Goal: Transaction & Acquisition: Purchase product/service

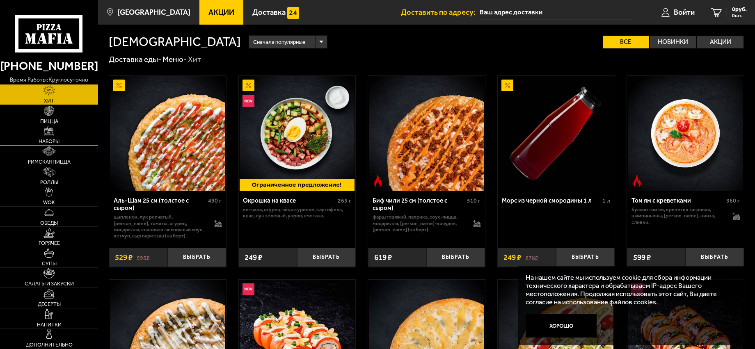
click at [49, 140] on span "Наборы" at bounding box center [49, 141] width 21 height 5
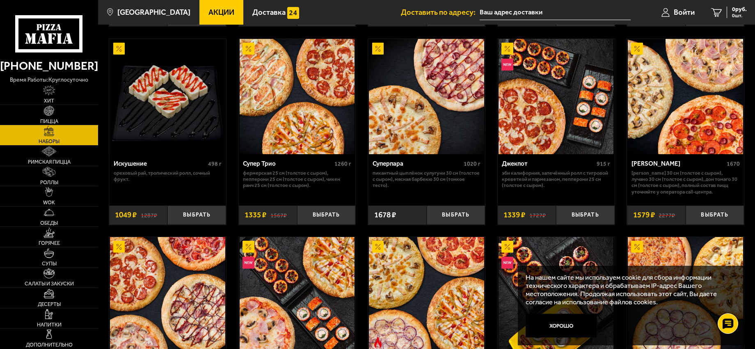
scroll to position [452, 0]
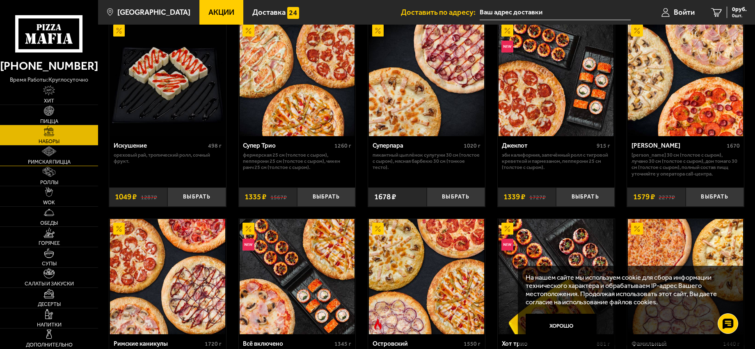
click at [54, 162] on span "Римская пицца" at bounding box center [49, 162] width 43 height 5
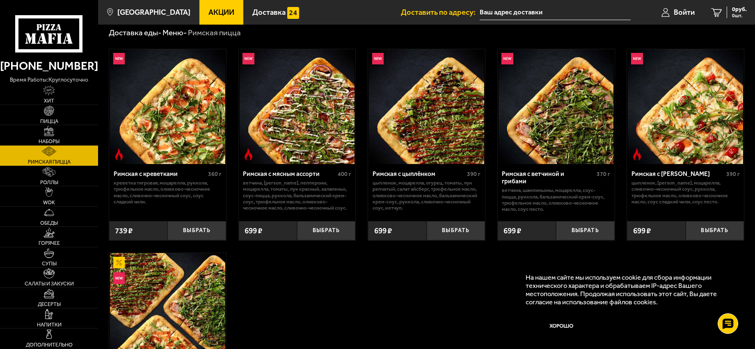
scroll to position [41, 0]
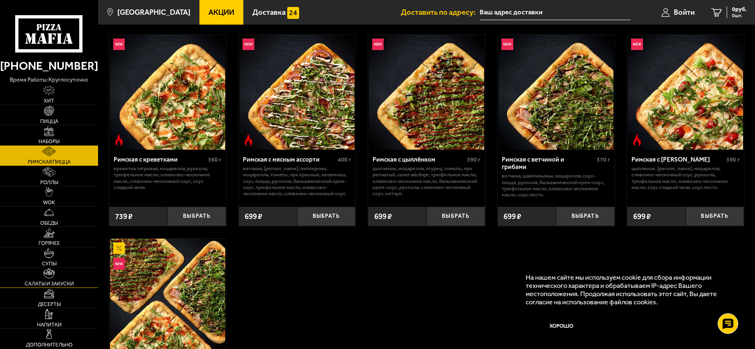
click at [41, 280] on link "Салаты и закуски" at bounding box center [49, 278] width 98 height 20
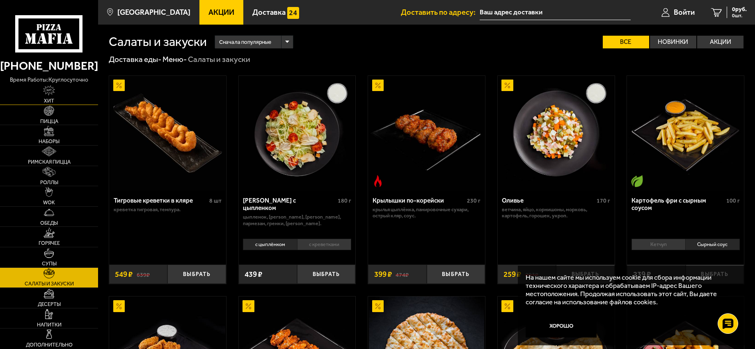
click at [46, 96] on link "Хит" at bounding box center [49, 95] width 98 height 20
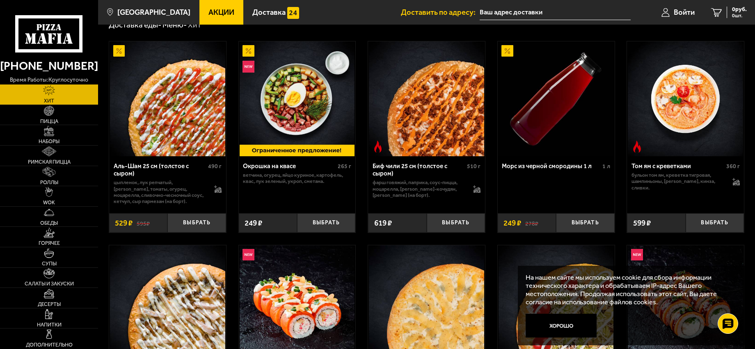
scroll to position [82, 0]
